Goal: Information Seeking & Learning: Check status

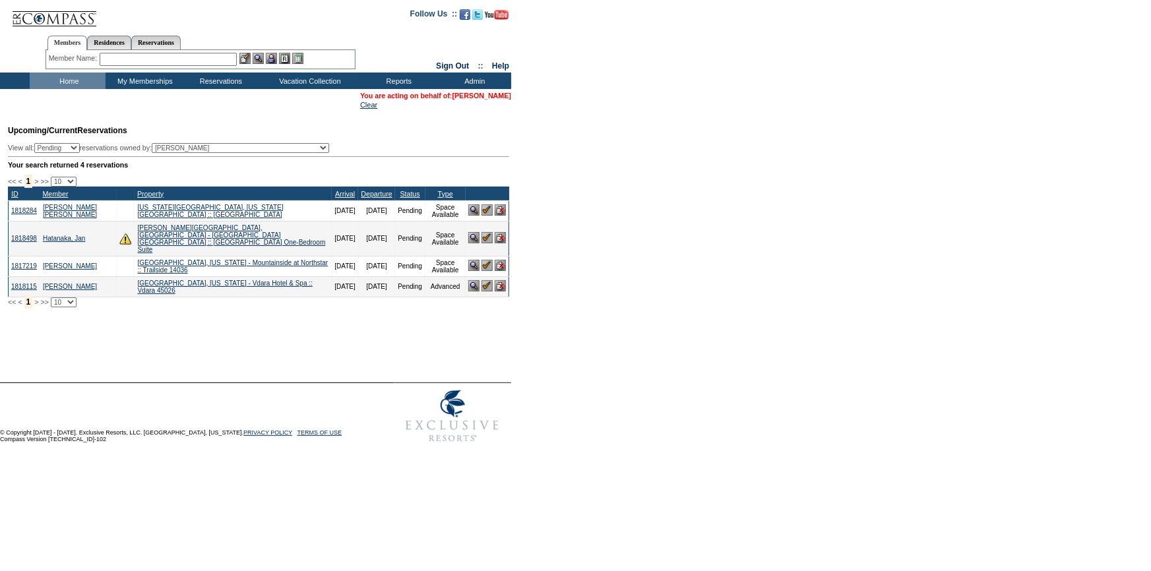
click at [490, 98] on link "[PERSON_NAME]" at bounding box center [482, 96] width 59 height 8
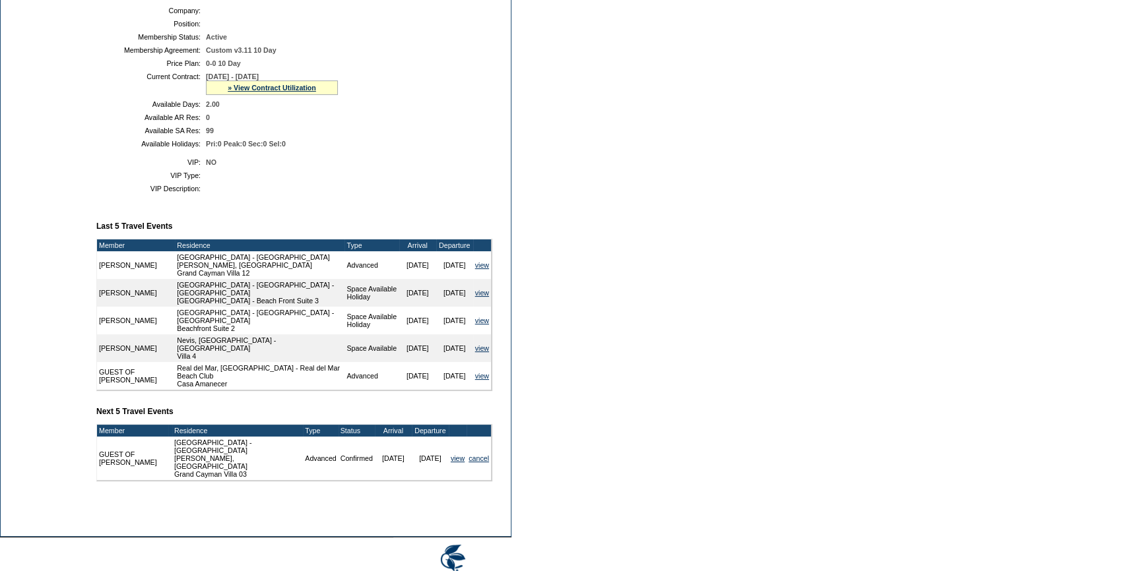
scroll to position [101, 0]
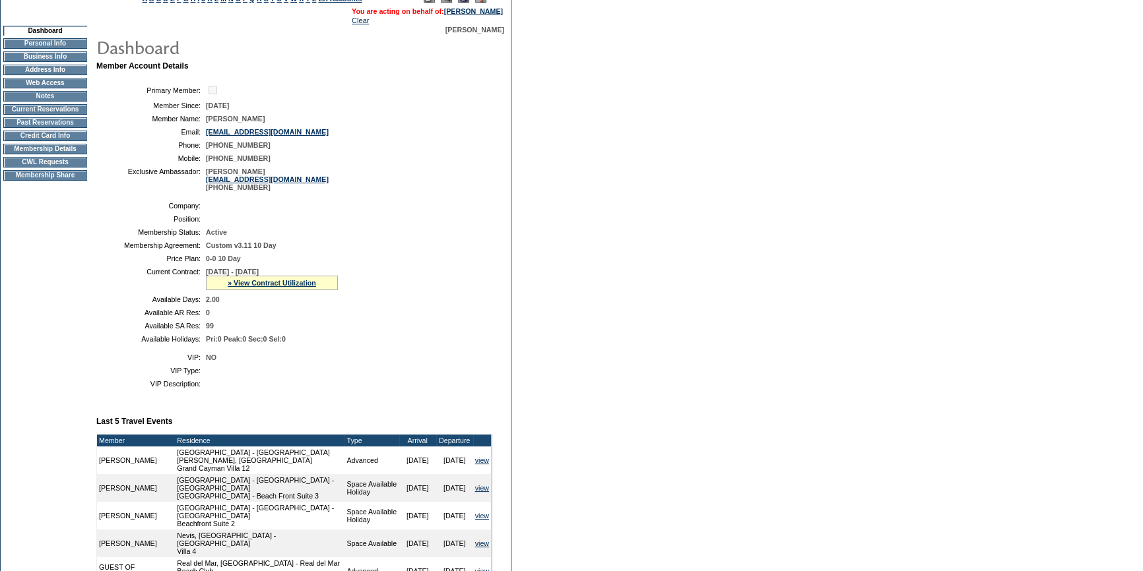
click at [75, 152] on td "Membership Details" at bounding box center [45, 149] width 84 height 11
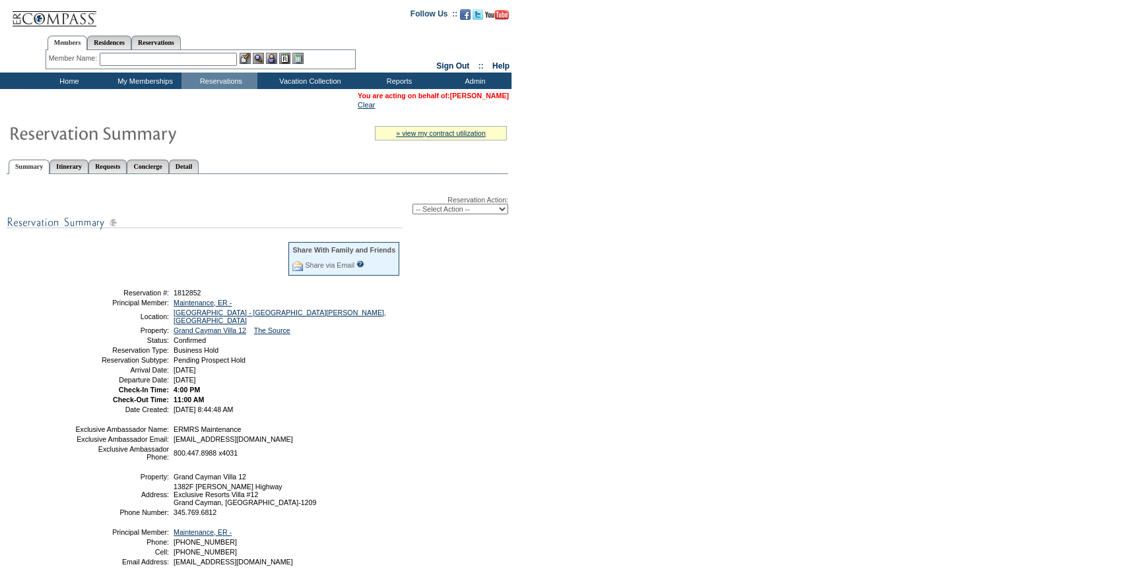
click at [472, 95] on link "[PERSON_NAME]" at bounding box center [479, 96] width 59 height 8
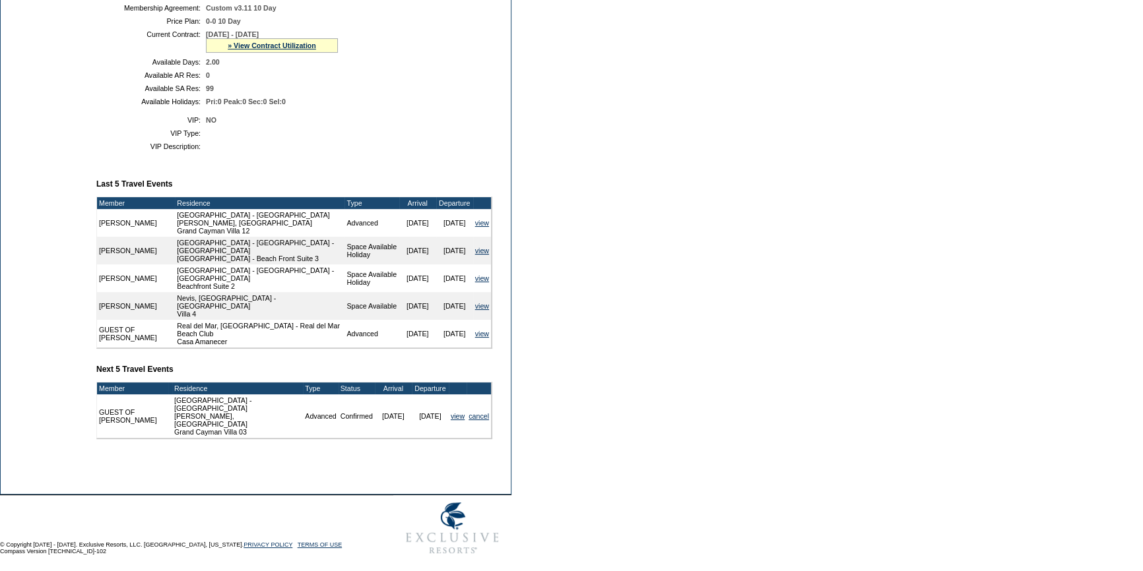
scroll to position [341, 0]
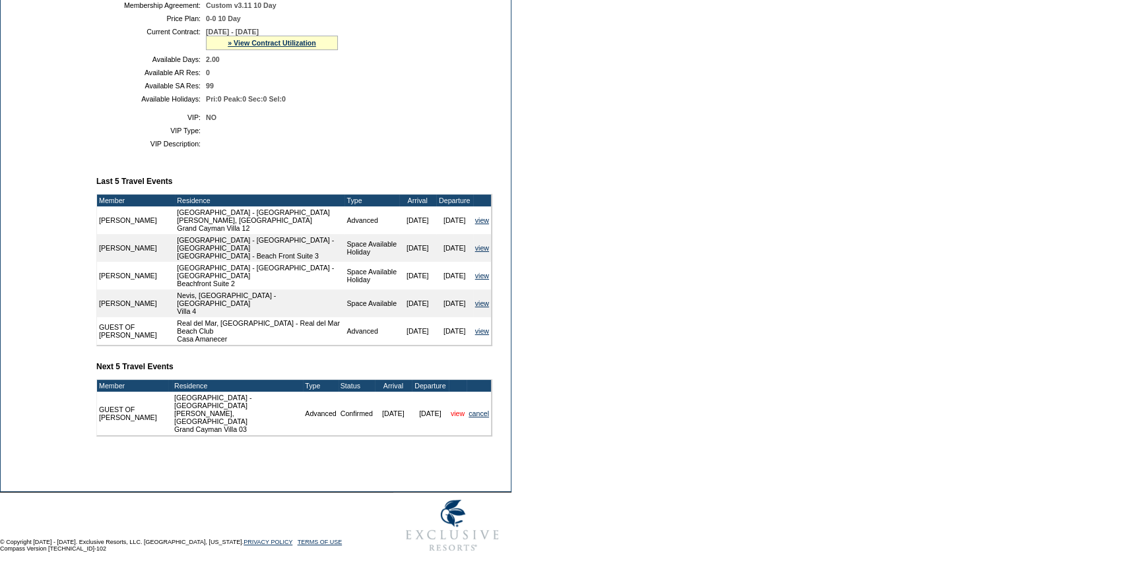
click at [459, 414] on link "view" at bounding box center [458, 414] width 14 height 8
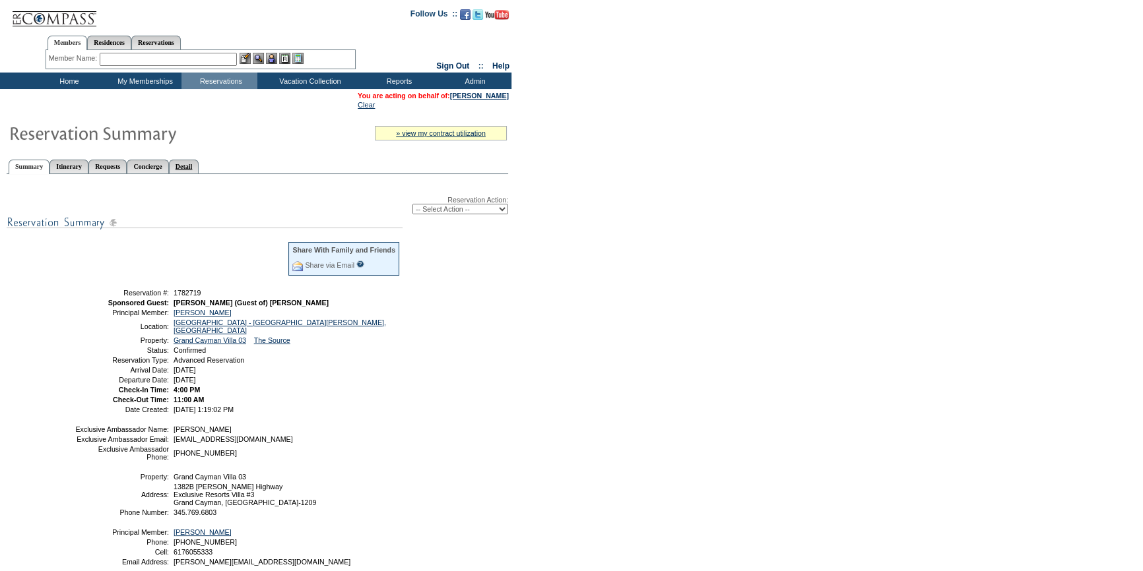
click at [199, 164] on link "Detail" at bounding box center [184, 167] width 30 height 14
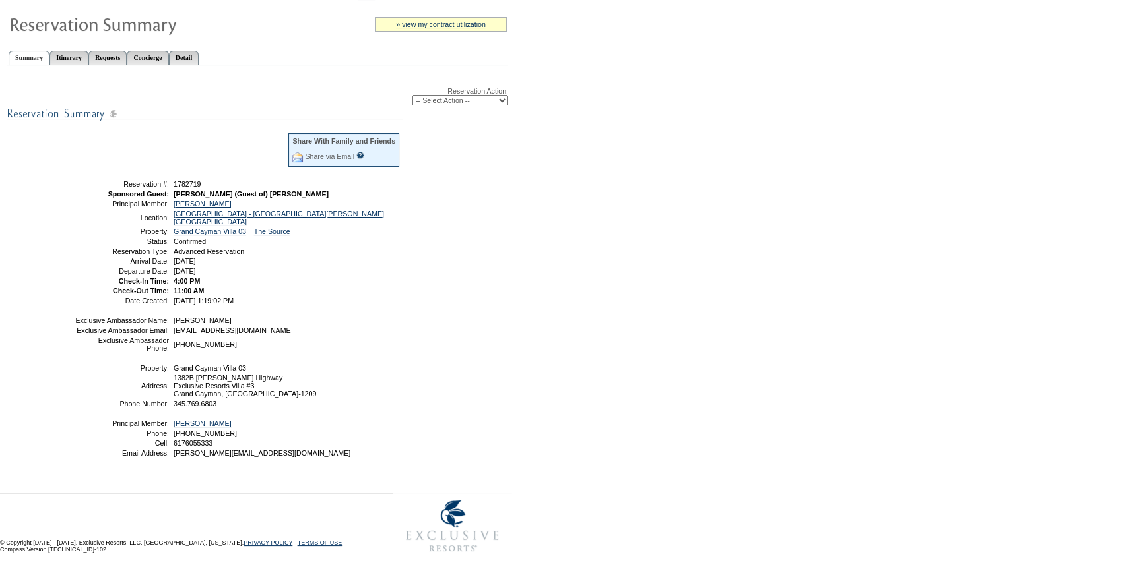
scroll to position [119, 0]
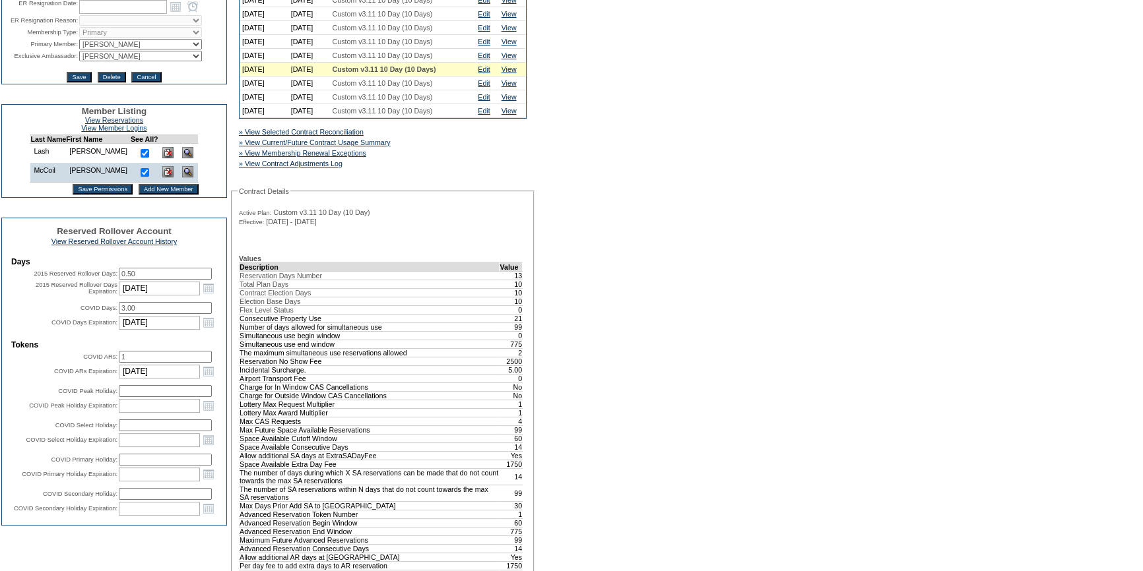
scroll to position [360, 0]
